Goal: Task Accomplishment & Management: Manage account settings

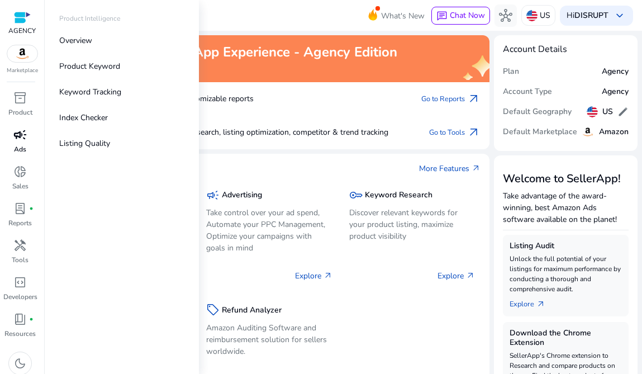
click at [10, 148] on link "campaign Ads" at bounding box center [20, 144] width 40 height 37
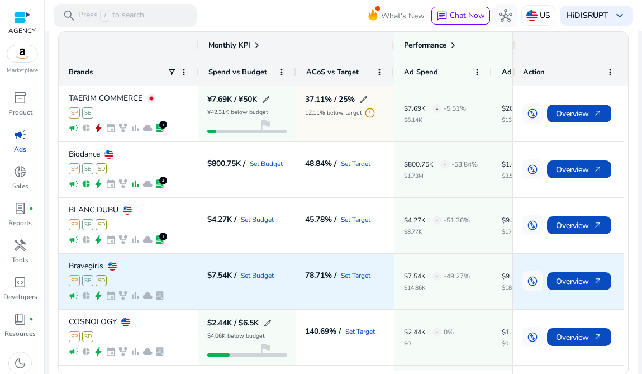
click at [147, 281] on div "SP SB SD" at bounding box center [129, 280] width 120 height 11
click at [87, 268] on p "Bravegirls" at bounding box center [86, 266] width 35 height 8
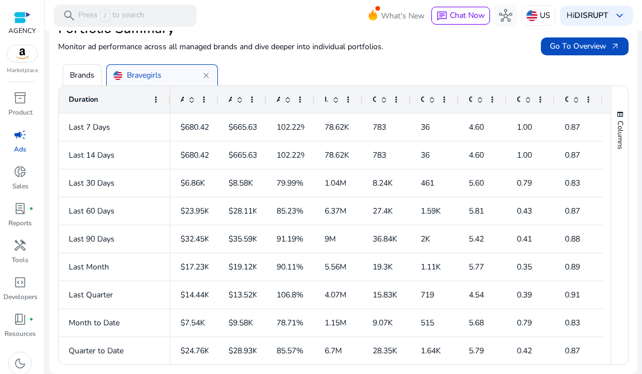
click at [206, 74] on span "close" at bounding box center [206, 75] width 9 height 9
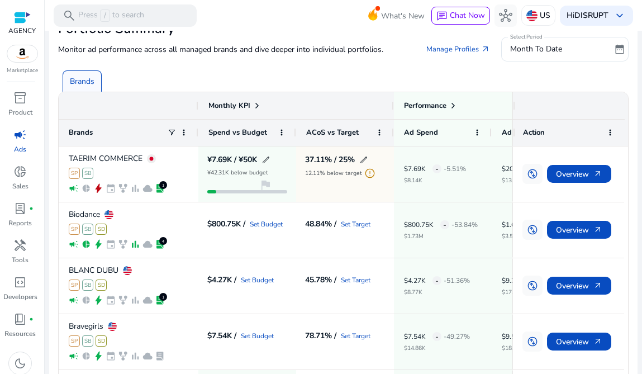
click at [17, 141] on span "campaign" at bounding box center [19, 134] width 13 height 13
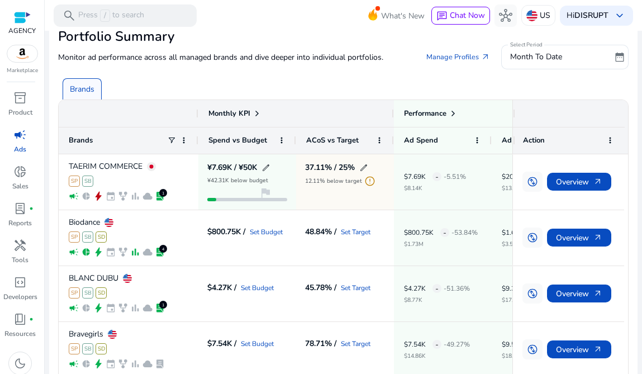
scroll to position [103, 0]
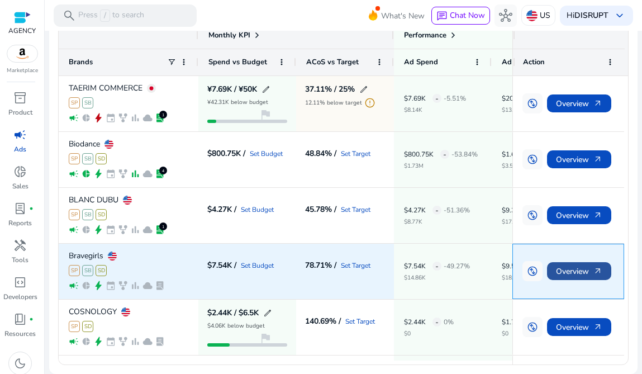
click at [556, 264] on span "Overview arrow_outward" at bounding box center [579, 271] width 46 height 23
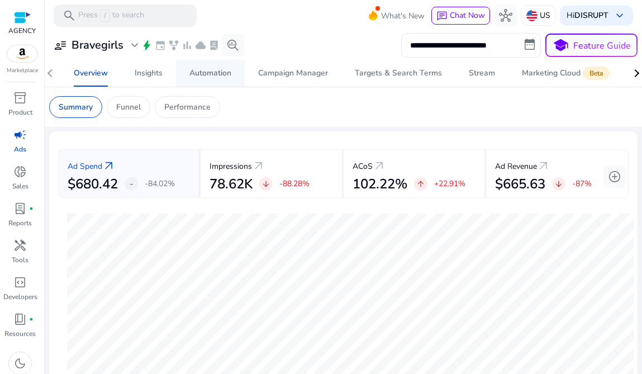
click at [194, 70] on div "Automation" at bounding box center [210, 73] width 42 height 8
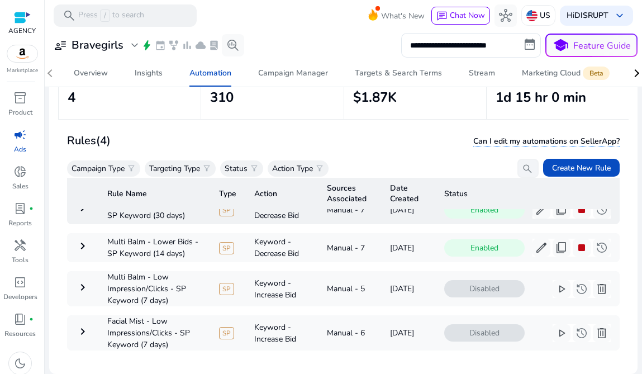
scroll to position [48, 0]
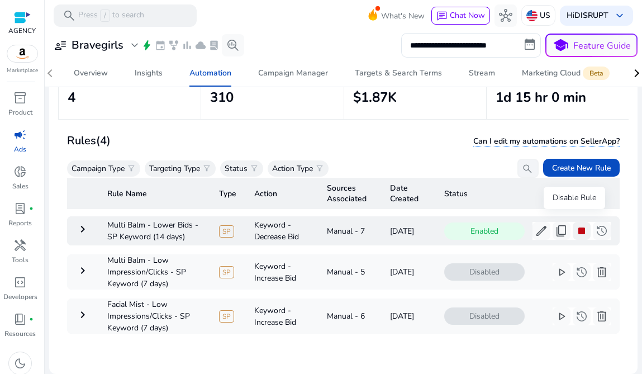
click at [575, 224] on span "stop" at bounding box center [581, 230] width 13 height 13
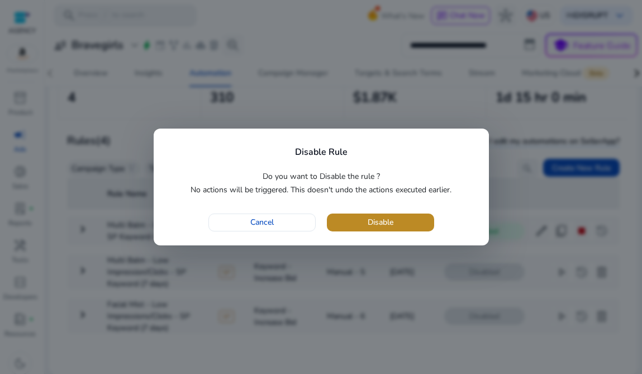
click at [376, 225] on span "Disable" at bounding box center [380, 222] width 26 height 12
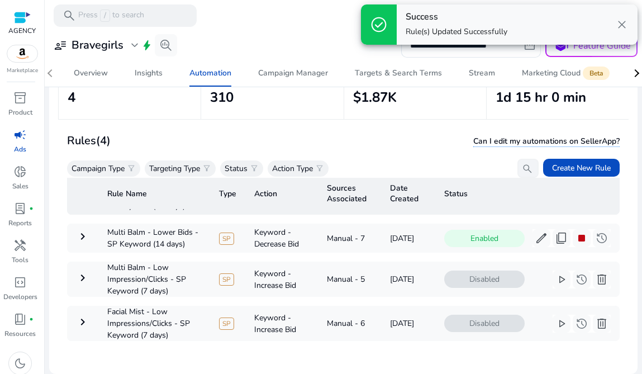
scroll to position [0, 0]
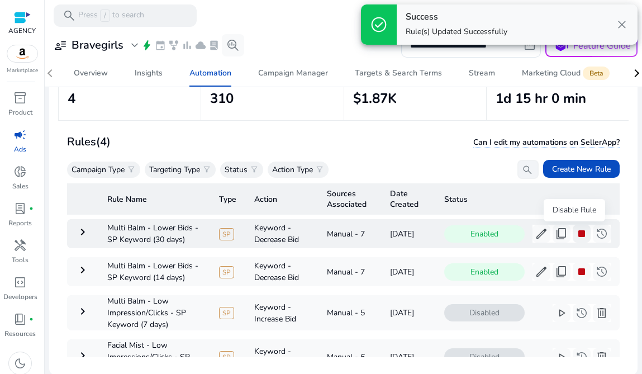
click at [579, 236] on span "stop" at bounding box center [581, 233] width 13 height 13
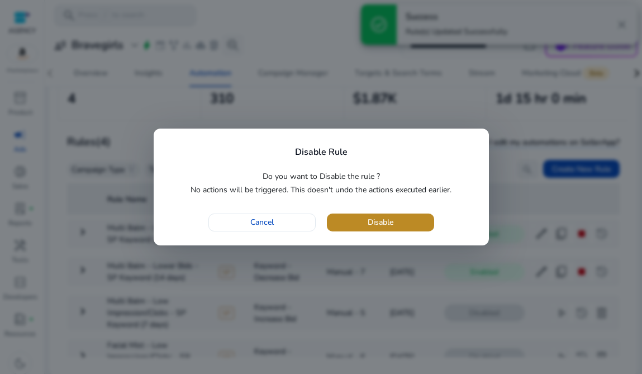
click at [405, 231] on span "button" at bounding box center [380, 222] width 107 height 27
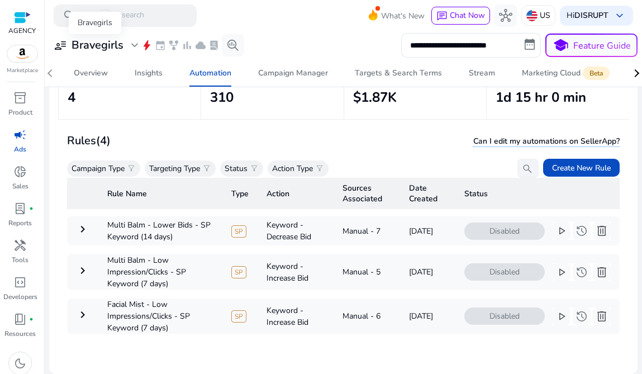
click at [95, 49] on h3 "Bravegirls" at bounding box center [97, 45] width 52 height 13
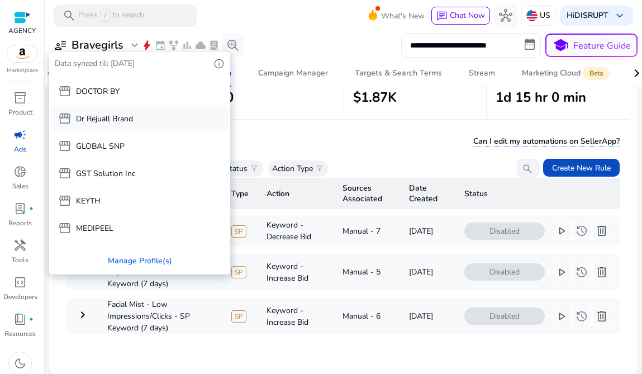
click at [137, 120] on div "storefront Dr Rejuall Brand" at bounding box center [139, 118] width 176 height 27
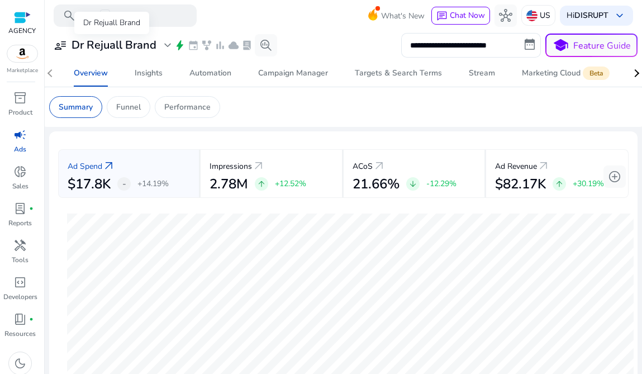
click at [120, 45] on h3 "Dr Rejuall Brand" at bounding box center [113, 45] width 85 height 13
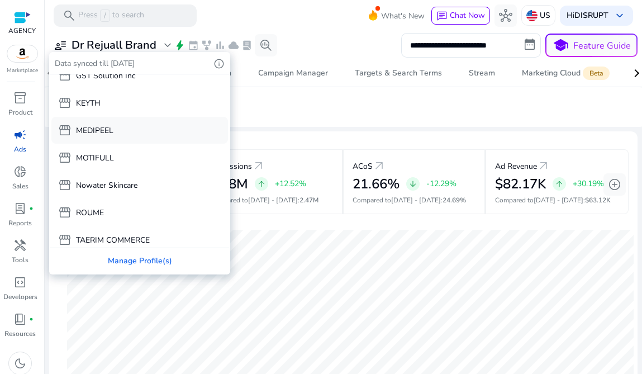
click at [137, 128] on div "storefront MEDIPEEL" at bounding box center [139, 130] width 176 height 27
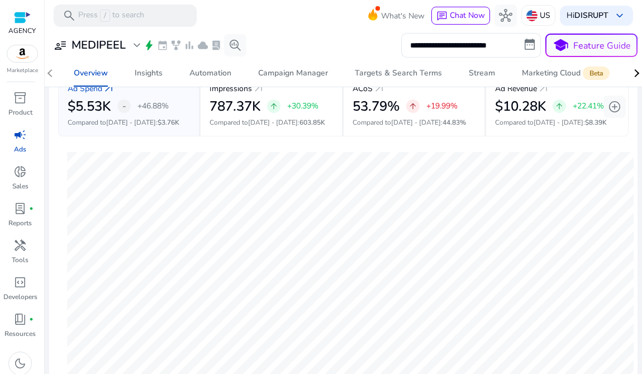
click at [329, 53] on div "**********" at bounding box center [343, 45] width 588 height 25
click at [302, 74] on div "Campaign Manager" at bounding box center [293, 73] width 70 height 8
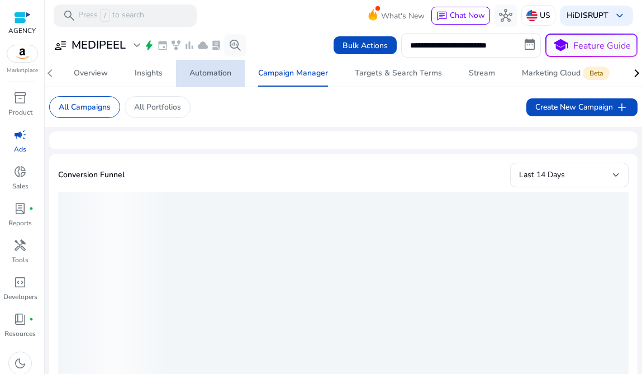
click at [217, 77] on div "Automation" at bounding box center [210, 73] width 42 height 8
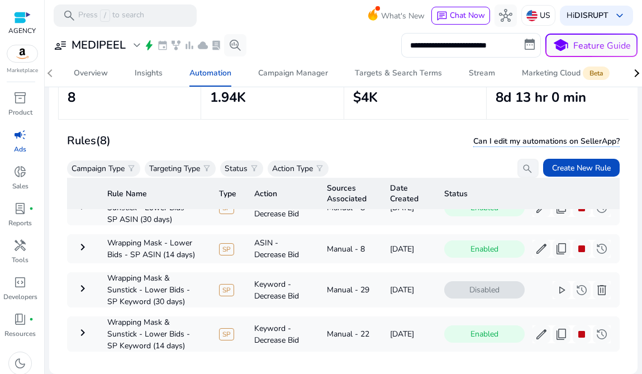
scroll to position [86, 0]
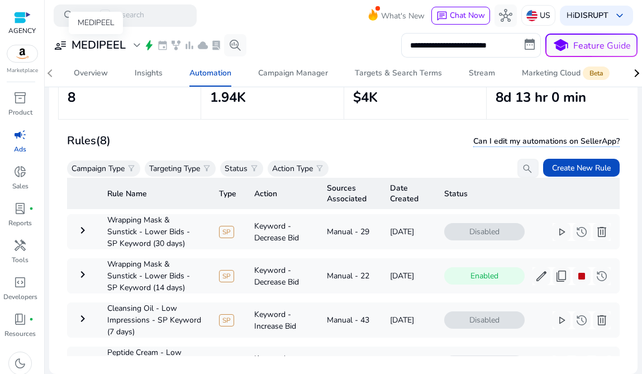
click at [138, 49] on span "expand_more" at bounding box center [136, 45] width 13 height 13
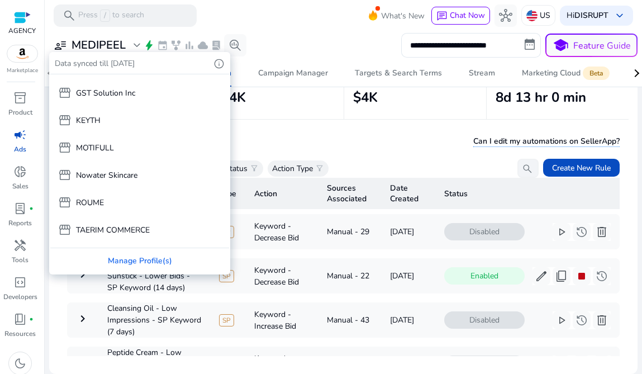
scroll to position [244, 0]
click at [151, 169] on div "storefront Nowater Skincare" at bounding box center [139, 174] width 176 height 27
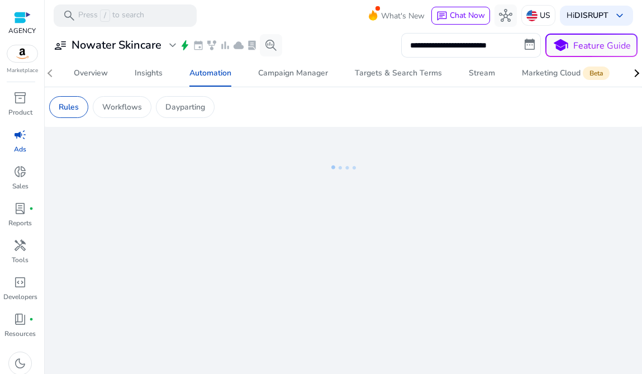
scroll to position [107, 0]
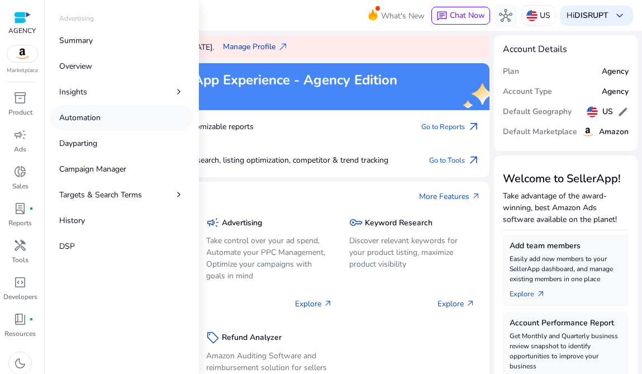
click at [94, 118] on p "Automation" at bounding box center [79, 118] width 41 height 12
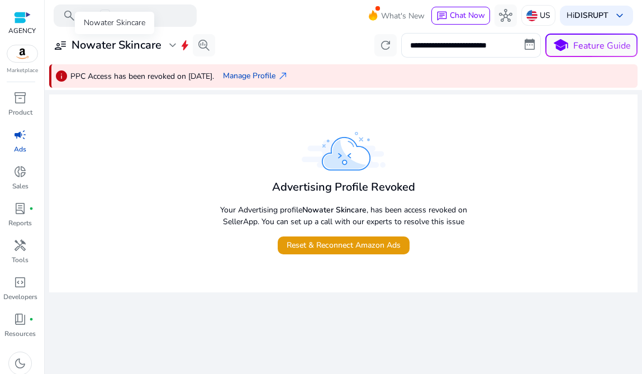
click at [147, 46] on h3 "Nowater Skincare" at bounding box center [116, 45] width 90 height 13
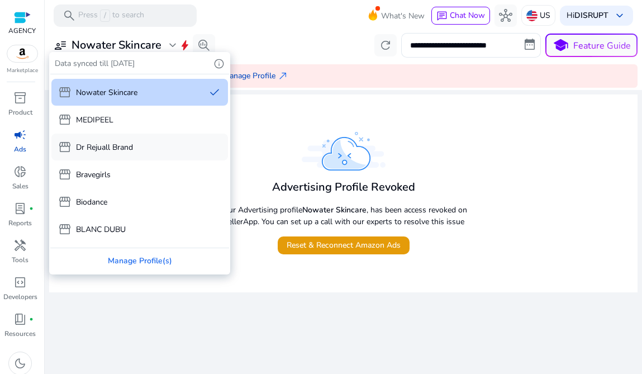
scroll to position [82, 0]
